Goal: Task Accomplishment & Management: Use online tool/utility

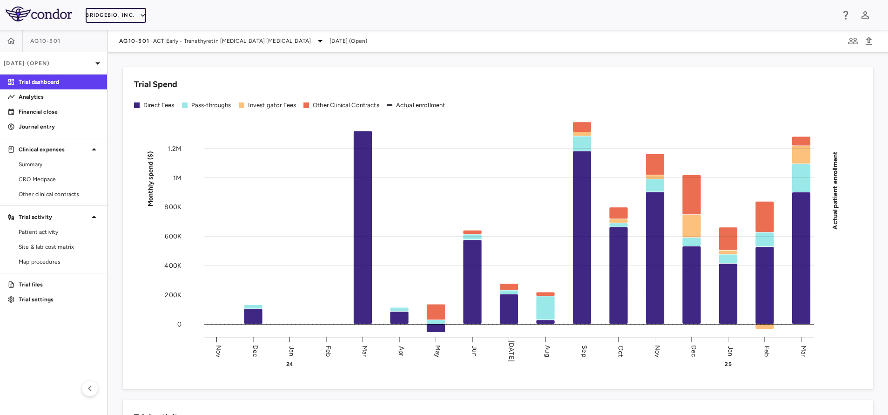
click at [114, 14] on button "BridgeBio, Inc." at bounding box center [116, 15] width 61 height 15
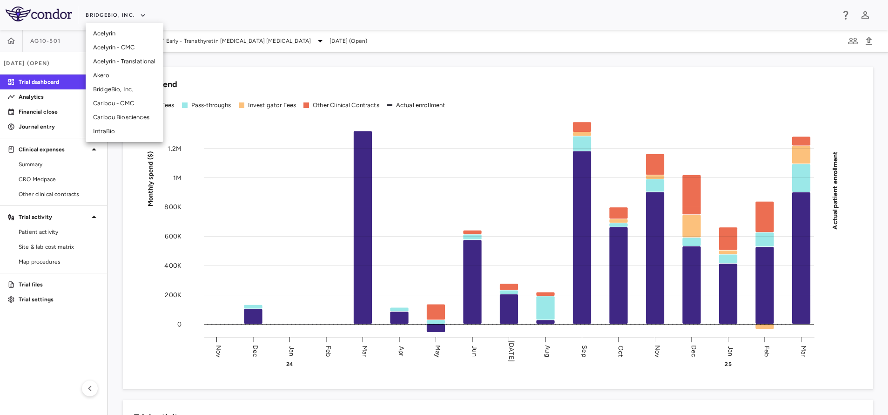
click at [102, 80] on li "Akero" at bounding box center [125, 75] width 78 height 14
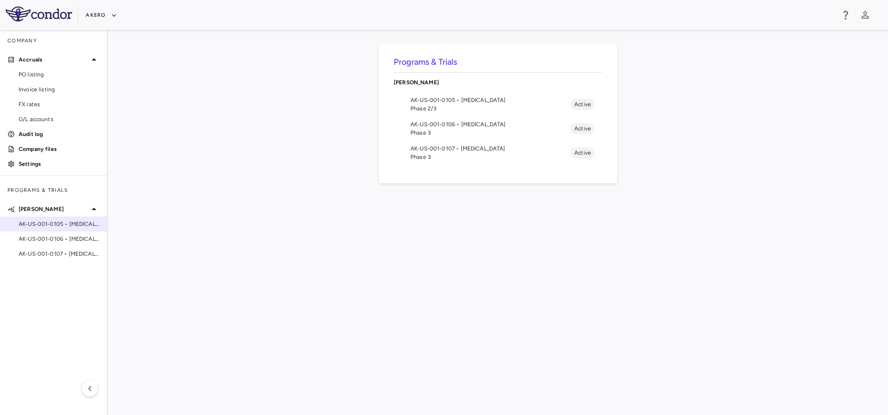
click at [51, 228] on span "AK-US-001-0105 • [MEDICAL_DATA]" at bounding box center [59, 224] width 81 height 8
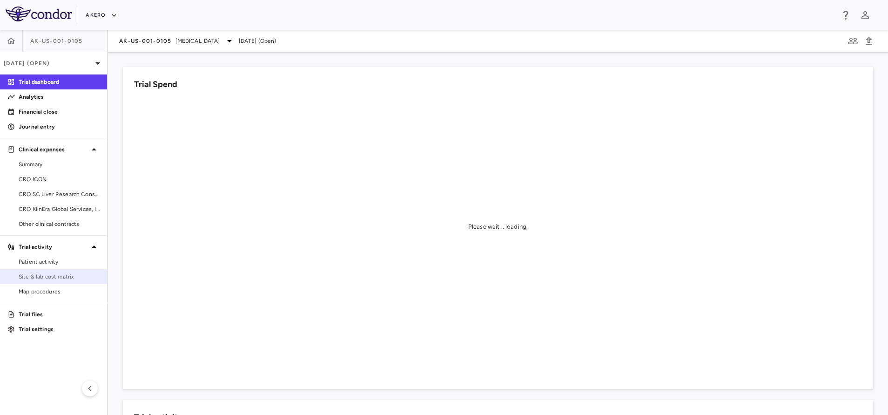
click at [56, 273] on span "Site & lab cost matrix" at bounding box center [59, 276] width 81 height 8
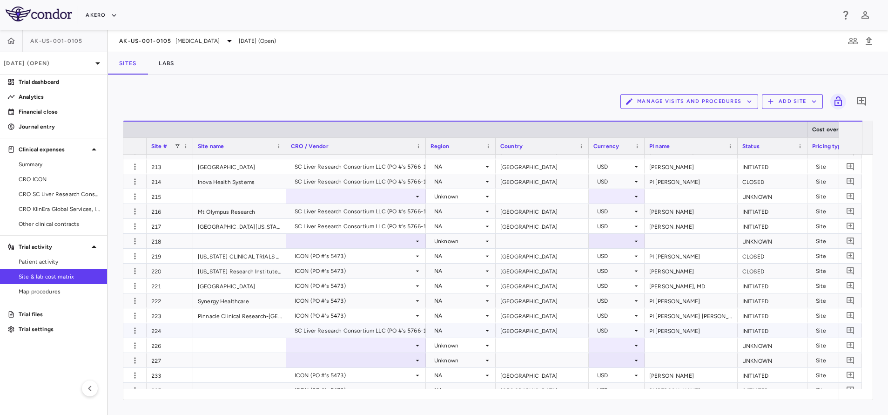
scroll to position [1664, 0]
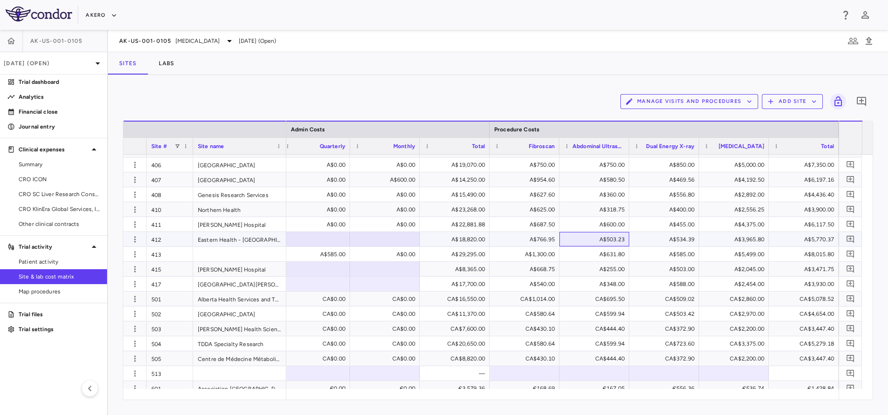
click at [577, 240] on div "A$503.23" at bounding box center [596, 239] width 57 height 15
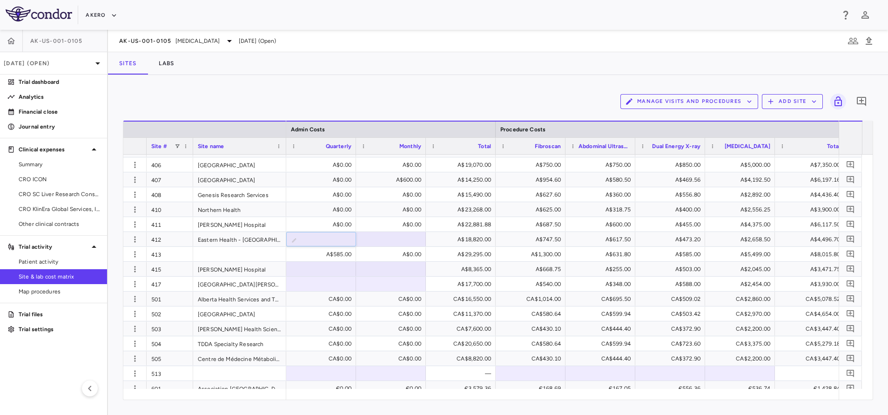
type input "*"
type input "***"
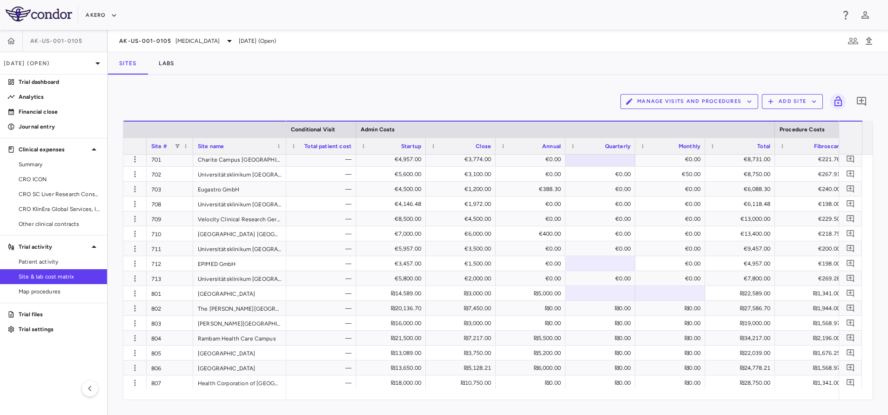
scroll to position [2687, 0]
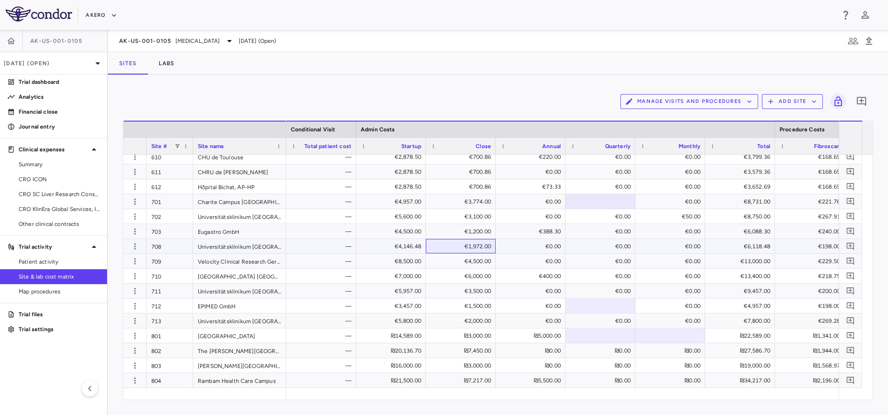
click at [439, 245] on div "€1,972.00" at bounding box center [462, 246] width 57 height 15
